Goal: Navigation & Orientation: Go to known website

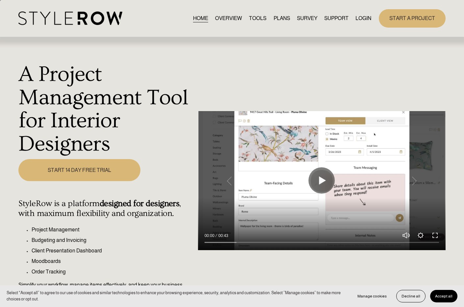
click at [356, 15] on link "LOGIN" at bounding box center [364, 18] width 16 height 9
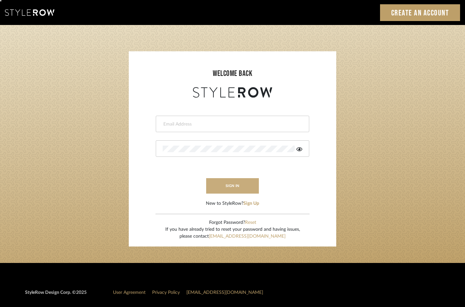
type input "erinn@erinnv.com"
click at [233, 183] on button "sign in" at bounding box center [232, 185] width 53 height 15
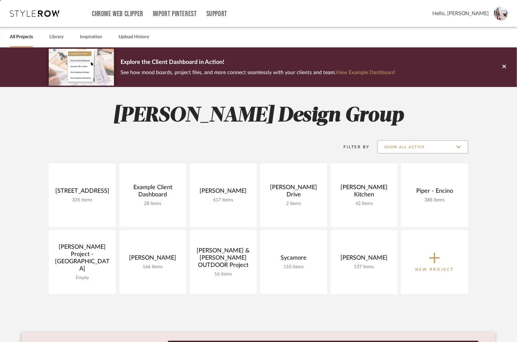
click at [413, 147] on input "Show All Active" at bounding box center [422, 146] width 91 height 13
